Goal: Task Accomplishment & Management: Use online tool/utility

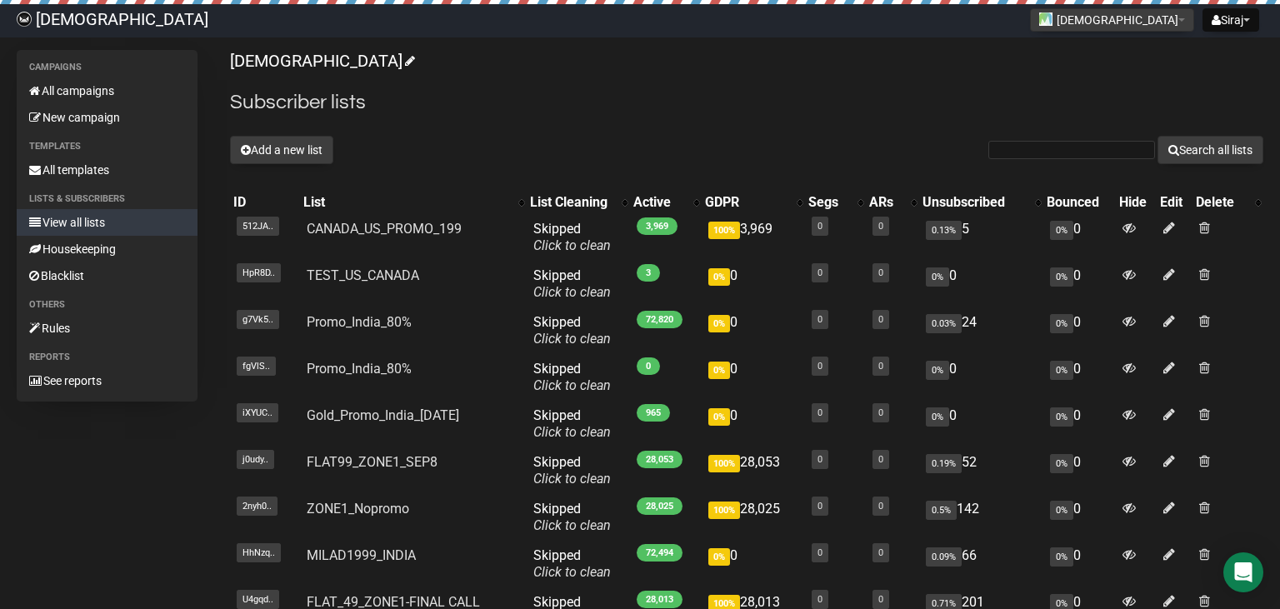
click at [259, 145] on button "Add a new list" at bounding box center [281, 150] width 103 height 28
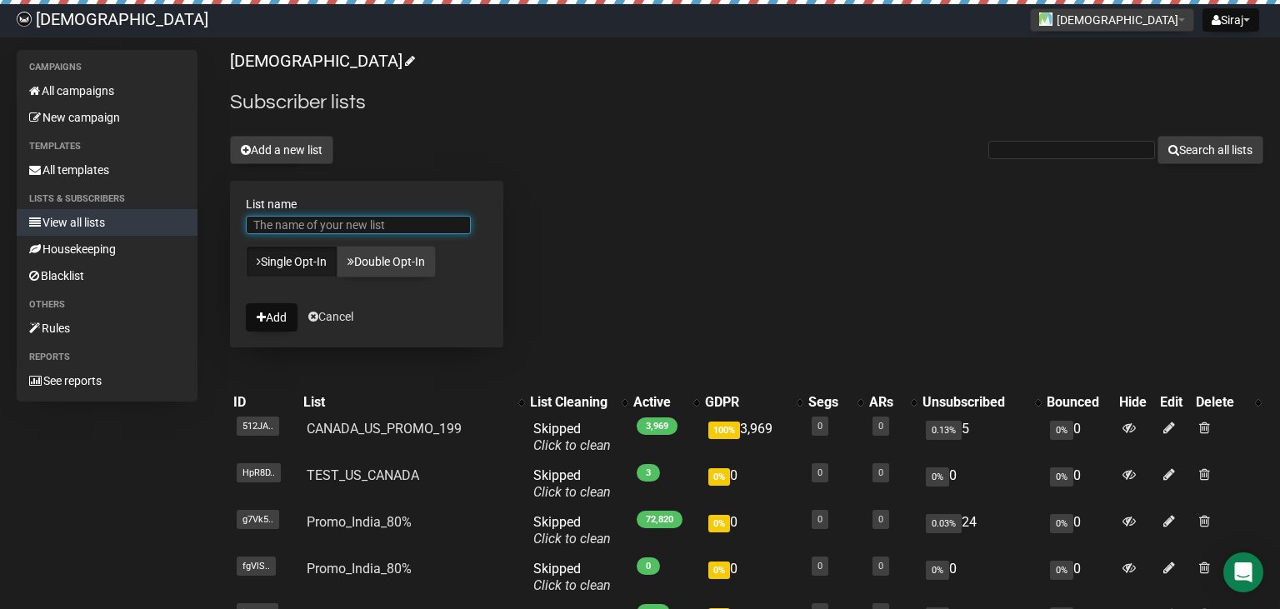
click at [295, 219] on input "List name" at bounding box center [358, 225] width 225 height 18
type input "US_99_PROMO"
click at [273, 318] on button "Add" at bounding box center [272, 317] width 52 height 28
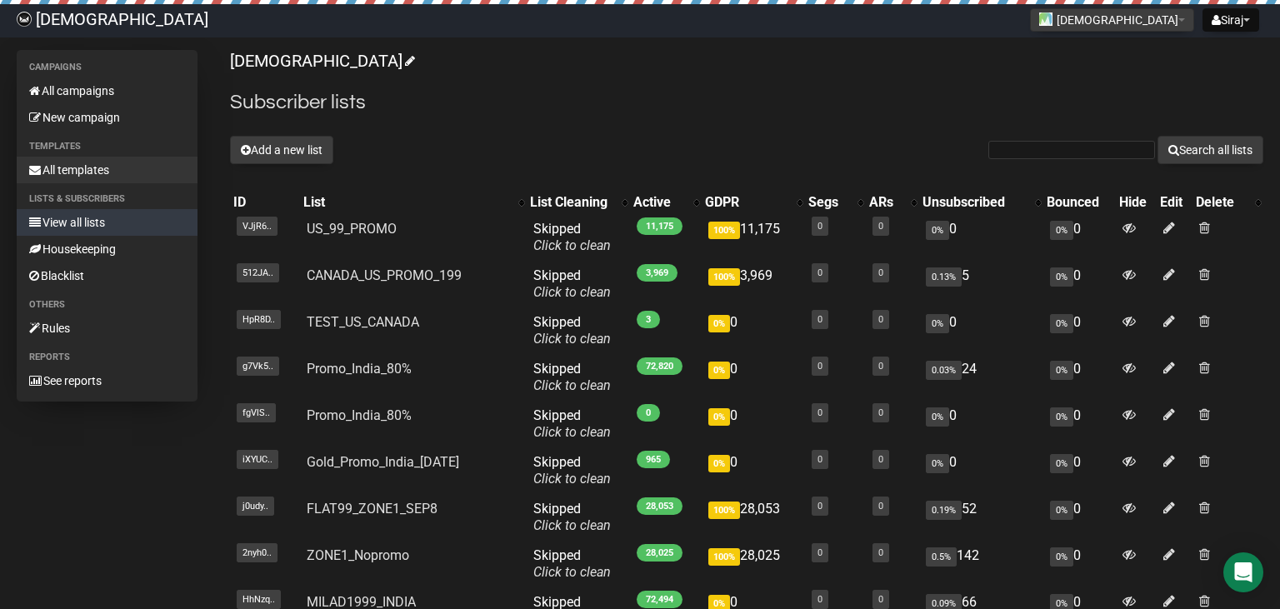
click at [83, 176] on link "All templates" at bounding box center [107, 170] width 181 height 27
